Goal: Information Seeking & Learning: Learn about a topic

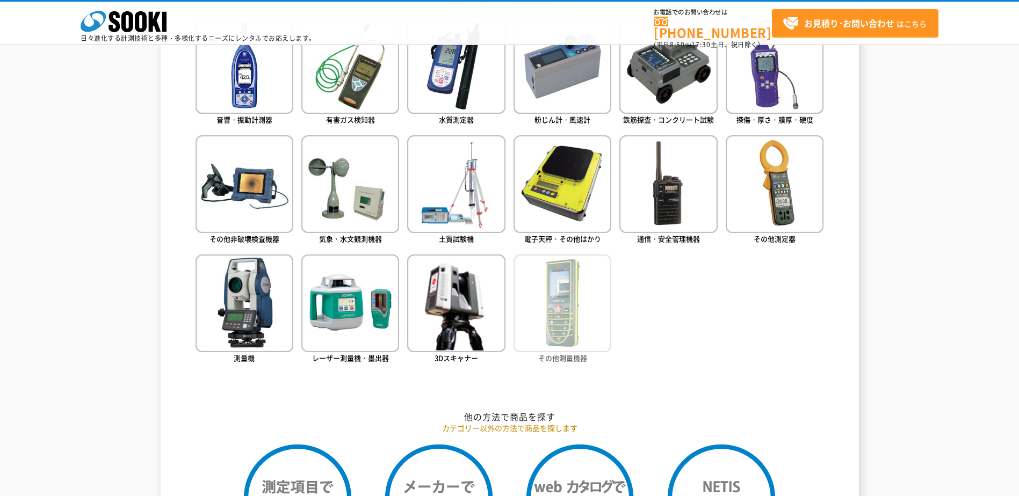
scroll to position [483, 0]
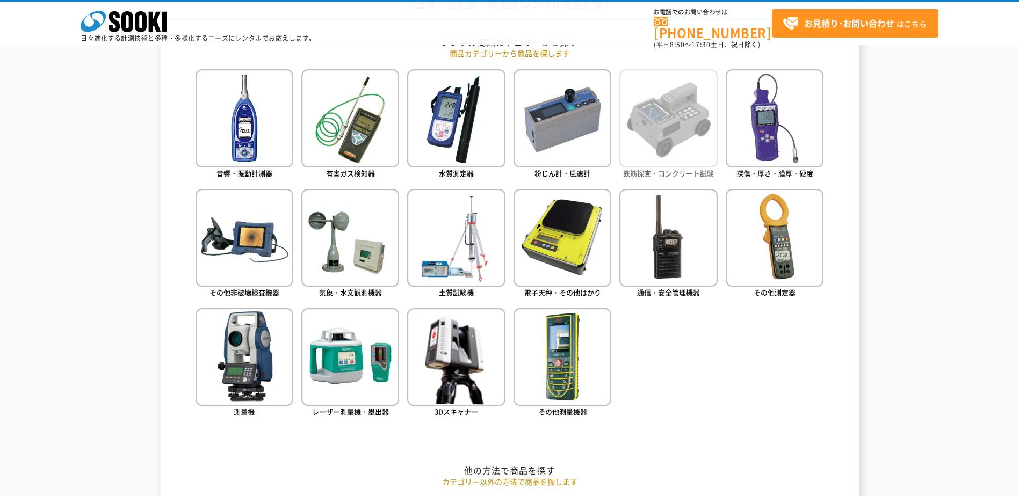
click at [685, 137] on img at bounding box center [668, 118] width 98 height 98
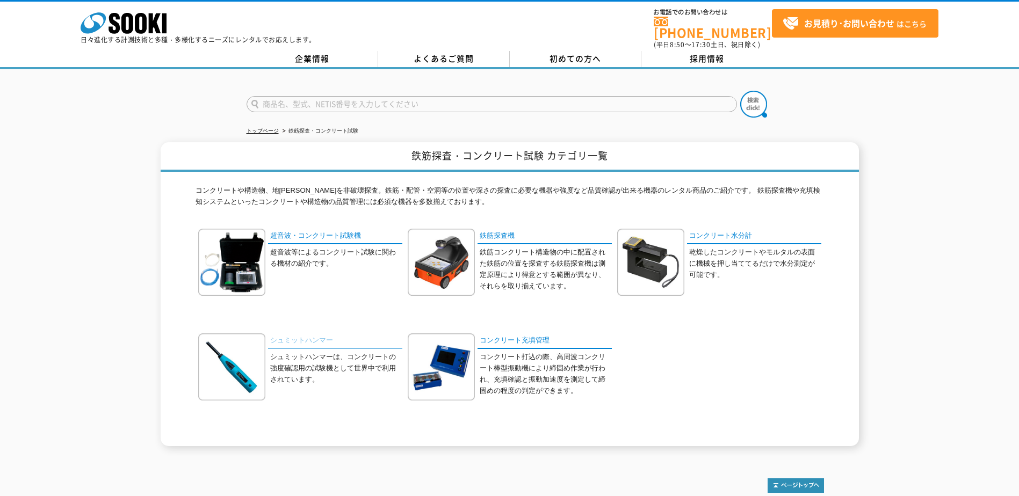
click at [322, 335] on link "シュミットハンマー" at bounding box center [335, 341] width 134 height 16
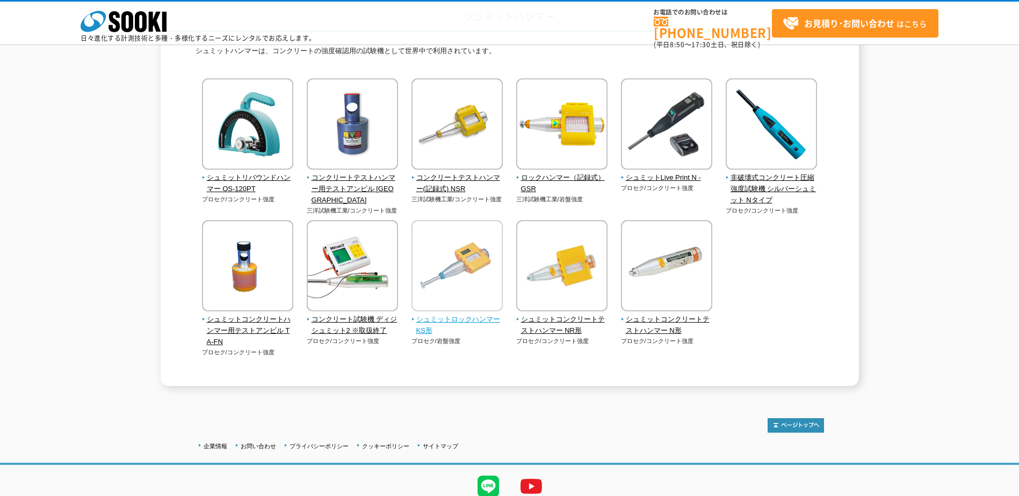
scroll to position [107, 0]
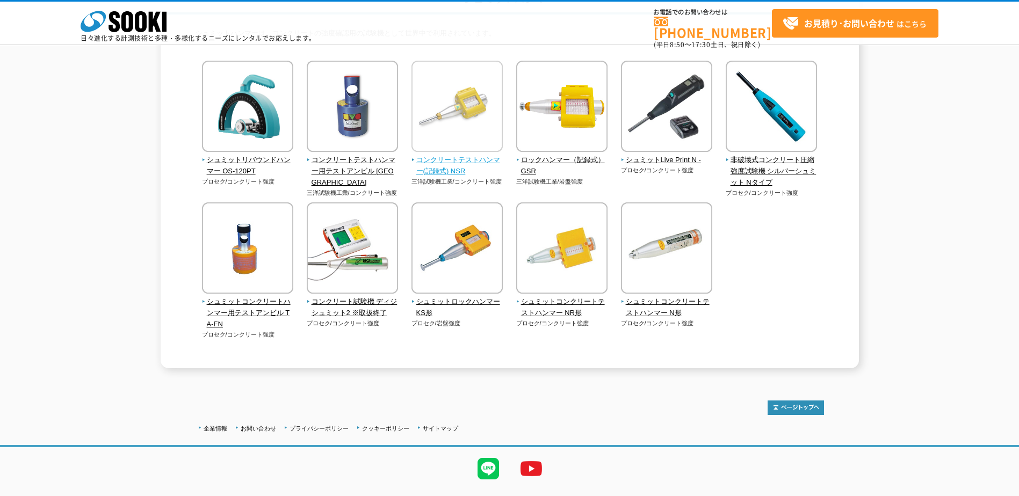
click at [483, 163] on span "コンクリートテストハンマー(記録式) NSR" at bounding box center [457, 166] width 92 height 23
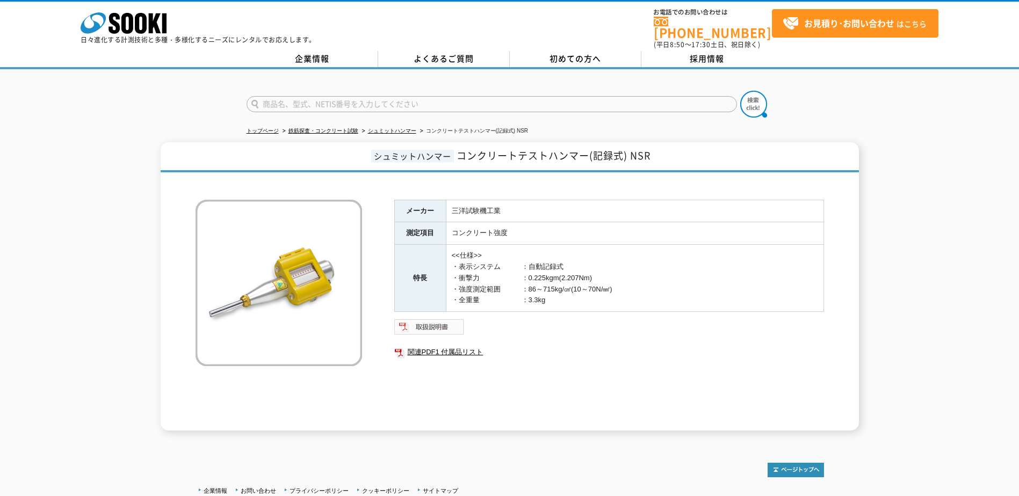
click at [444, 324] on img at bounding box center [429, 326] width 70 height 17
click at [352, 128] on link "鉄筋探査・コンクリート試験" at bounding box center [323, 131] width 70 height 6
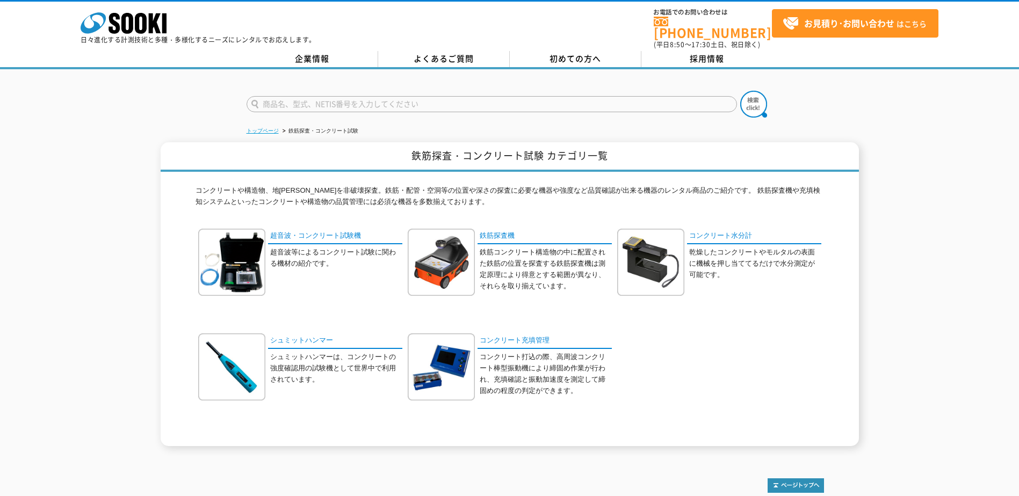
click at [274, 128] on link "トップページ" at bounding box center [262, 131] width 32 height 6
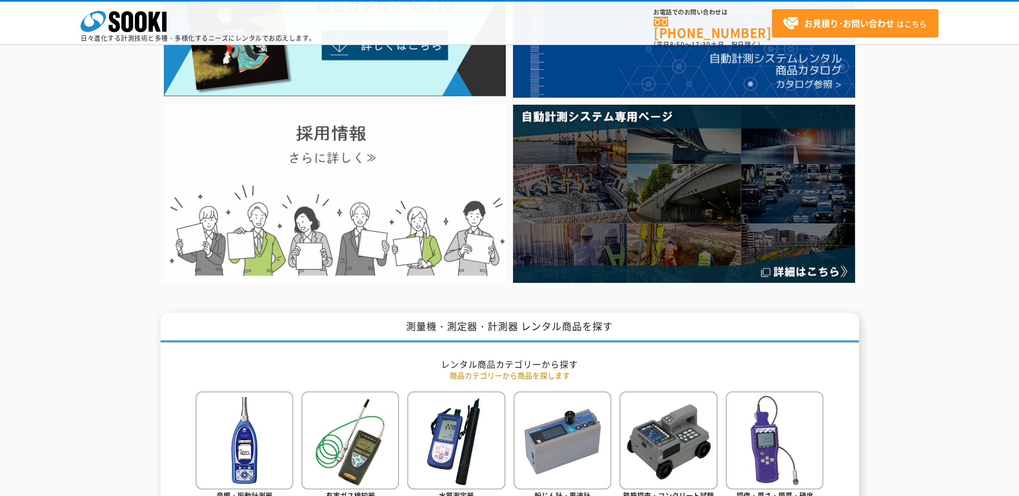
scroll to position [376, 0]
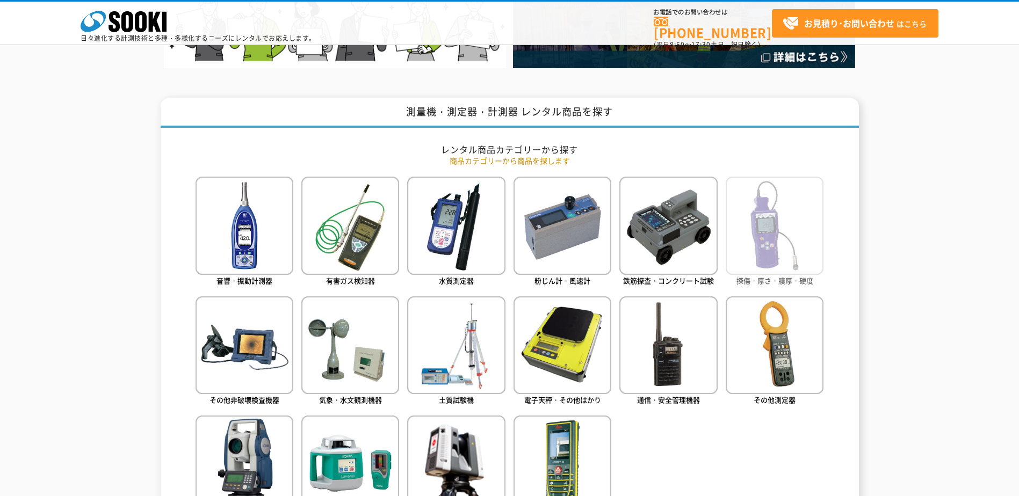
click at [787, 230] on img at bounding box center [774, 226] width 98 height 98
